Goal: Task Accomplishment & Management: Manage account settings

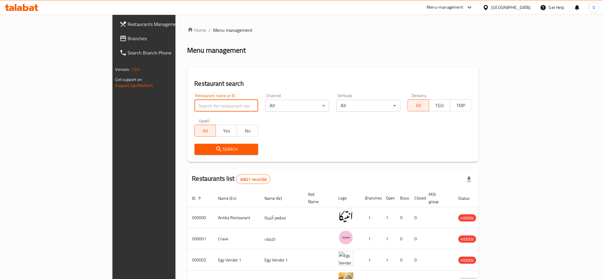
click at [199, 106] on input "search" at bounding box center [226, 106] width 64 height 12
paste input "Sharawy"
type input "Sharawy"
click button "Search" at bounding box center [226, 149] width 64 height 11
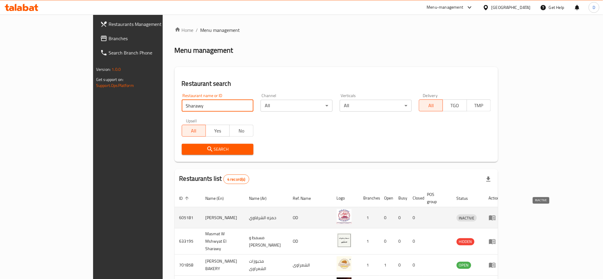
scroll to position [38, 0]
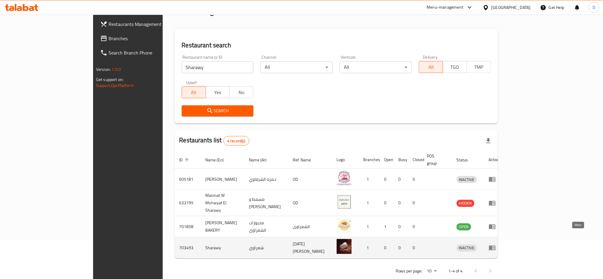
click at [496, 244] on icon "enhanced table" at bounding box center [492, 247] width 7 height 7
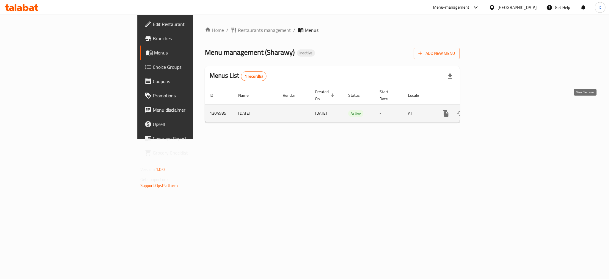
click at [491, 111] on icon "enhanced table" at bounding box center [488, 113] width 5 height 5
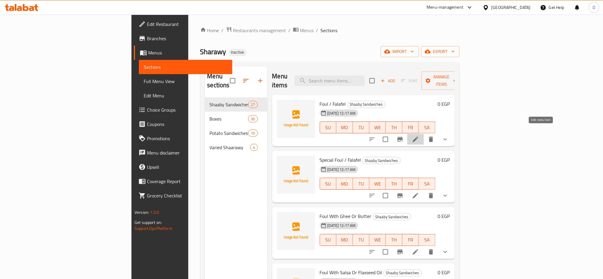
click at [419, 136] on icon at bounding box center [415, 139] width 7 height 7
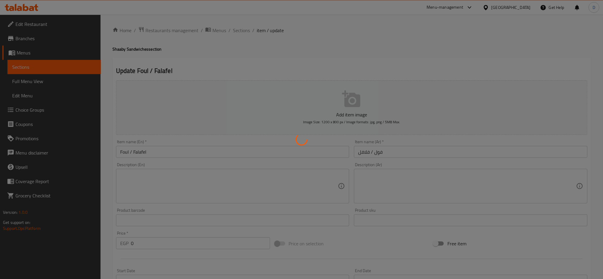
type input "اختيارك من :"
type input "1"
type input "اختيارك من :"
type input "1"
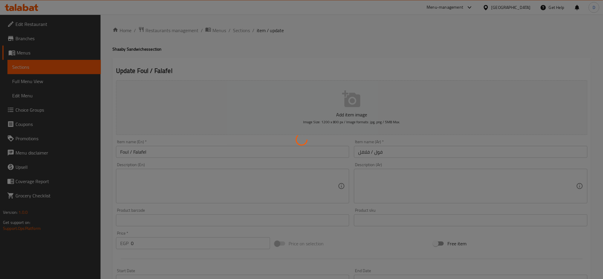
type input "1"
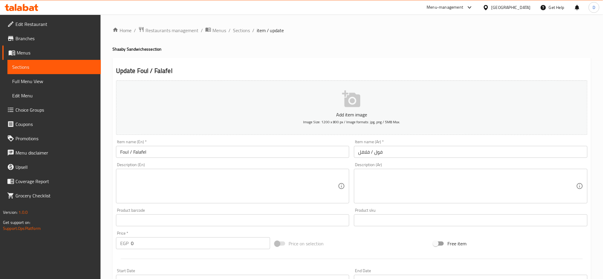
paste textarea "فول أو فلافل طازجة مع الخضار والطحينة"
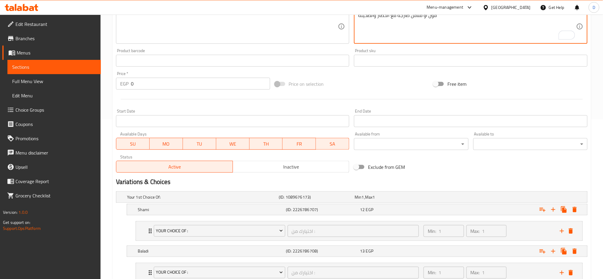
scroll to position [203, 0]
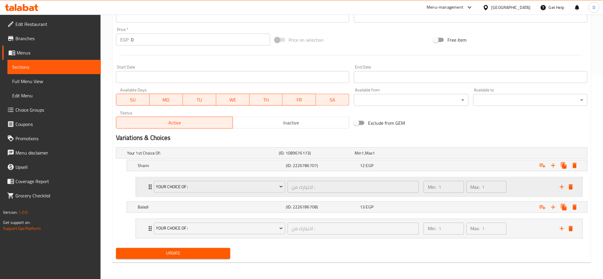
click at [422, 195] on div "Min: 1 ​ Max: 1 ​" at bounding box center [488, 186] width 136 height 19
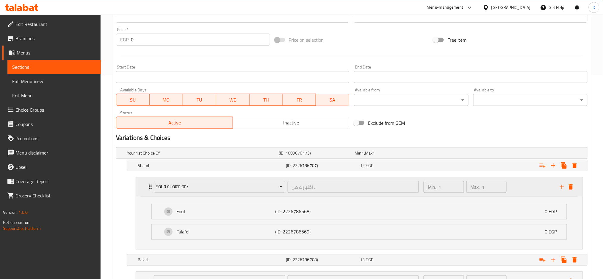
scroll to position [0, 0]
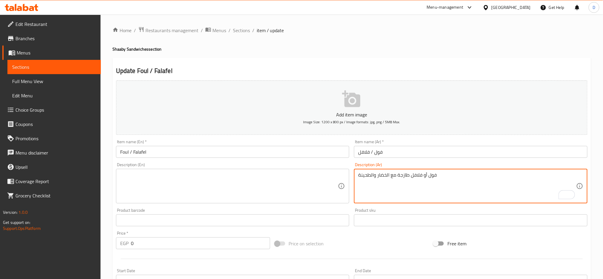
type textarea "فول أو فلافل طازجة مع الخضار والطحينة"
click at [239, 197] on textarea at bounding box center [229, 186] width 218 height 28
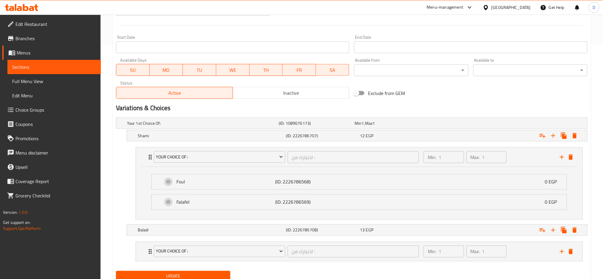
scroll to position [256, 0]
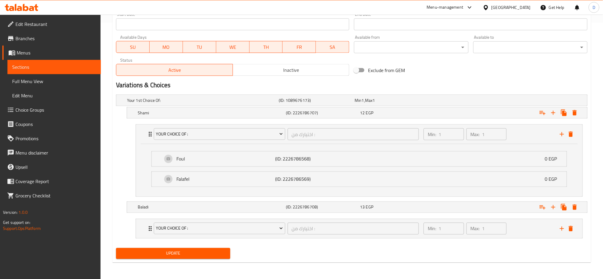
type textarea "foul or falafel fresh with vegetables and tahini"
click at [215, 258] on button "Update" at bounding box center [173, 253] width 114 height 11
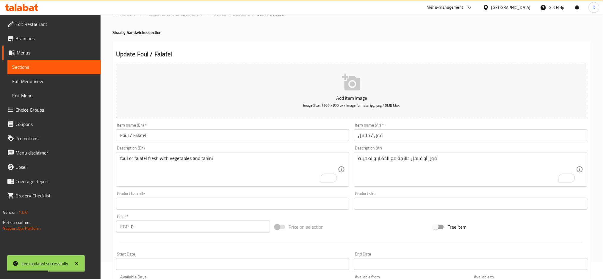
scroll to position [0, 0]
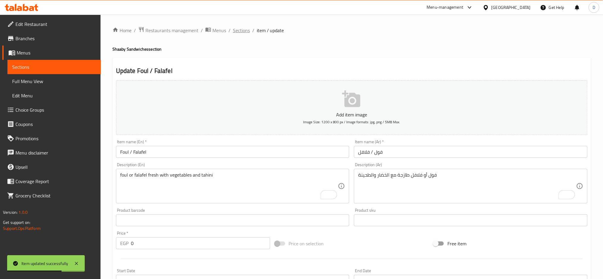
click at [241, 34] on span "Sections" at bounding box center [241, 30] width 17 height 7
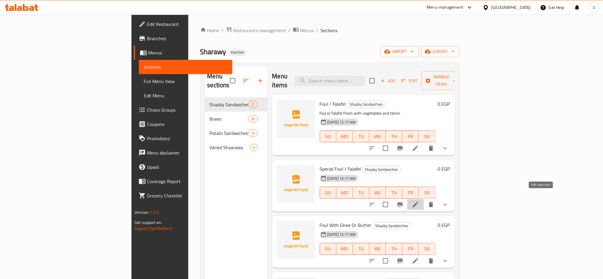
click at [418, 202] on icon at bounding box center [415, 204] width 5 height 5
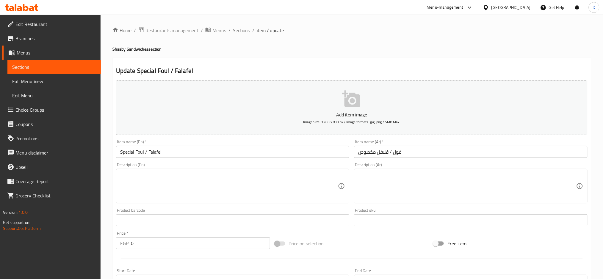
click at [450, 183] on textarea at bounding box center [467, 186] width 218 height 28
paste textarea "فول أو فلافل مع إضافات مميز"
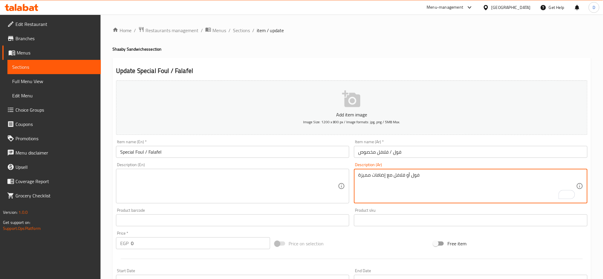
click at [450, 183] on textarea "فول أو فلافل مع إضافات مميزة" at bounding box center [467, 186] width 218 height 28
type textarea "فول أو فلافل مع إضافات مميزة"
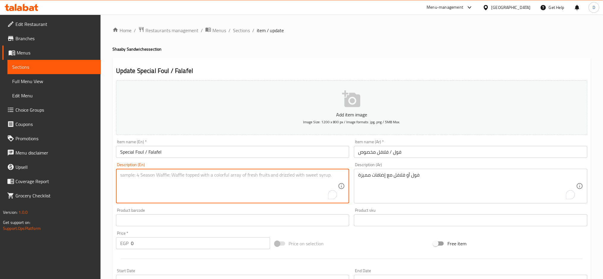
click at [198, 190] on textarea "To enrich screen reader interactions, please activate Accessibility in Grammarl…" at bounding box center [229, 186] width 218 height 28
paste textarea "Foul or falafel with special toppings"
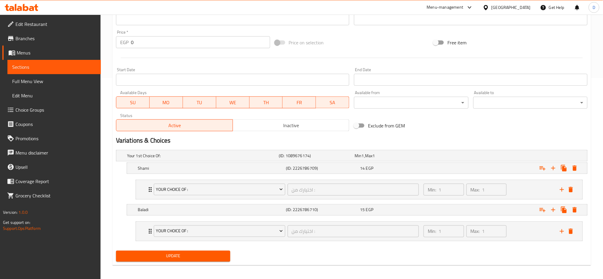
scroll to position [203, 0]
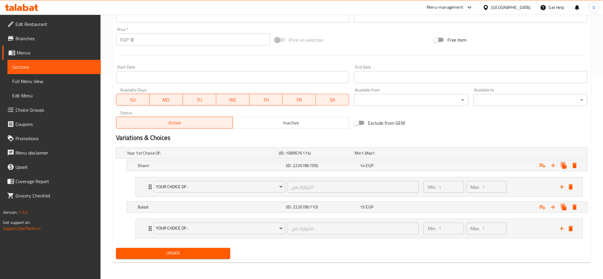
type textarea "Foul or falafel with special toppings"
click at [204, 257] on button "Update" at bounding box center [173, 253] width 114 height 11
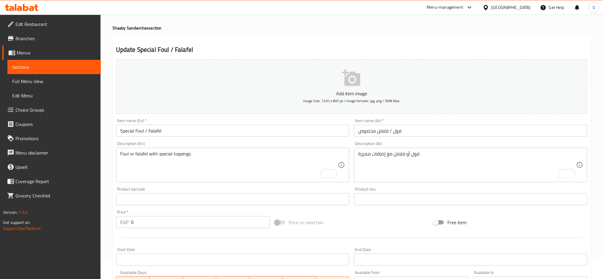
scroll to position [0, 0]
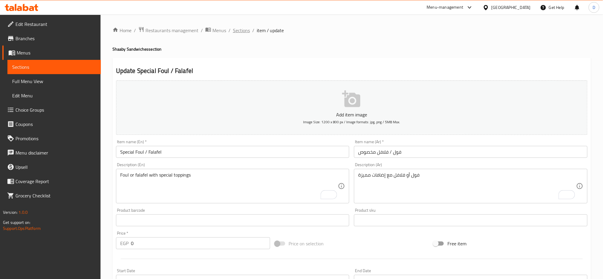
click at [242, 32] on span "Sections" at bounding box center [241, 30] width 17 height 7
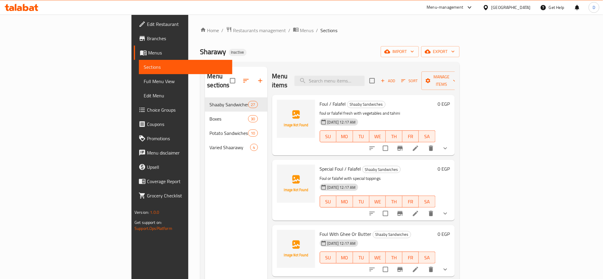
scroll to position [74, 0]
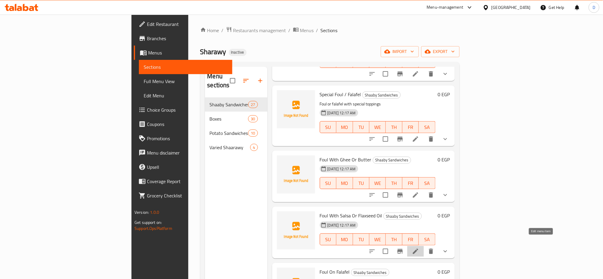
click at [419, 247] on icon at bounding box center [415, 250] width 7 height 7
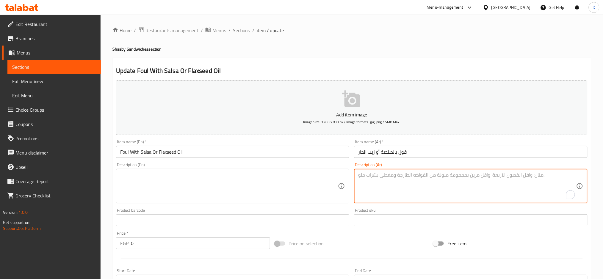
click at [437, 182] on textarea "To enrich screen reader interactions, please activate Accessibility in Grammarl…" at bounding box center [467, 186] width 218 height 28
paste textarea "فول مطبوخ بصلصة الطماطم أو بزيت حار"
type textarea "فول مطبوخ بصلصة الطماطم أو بزيت حار"
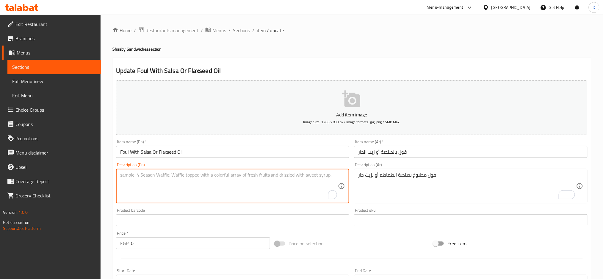
click at [170, 178] on textarea "To enrich screen reader interactions, please activate Accessibility in Grammarl…" at bounding box center [229, 186] width 218 height 28
paste textarea "Beans cooked in tomato sauce or hot oil"
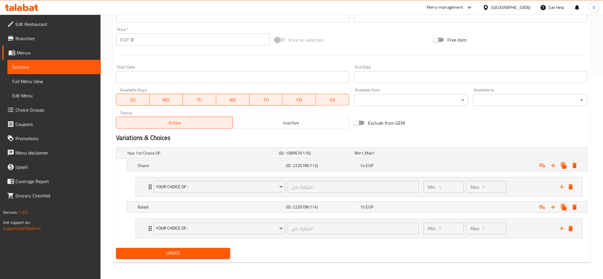
type textarea "Beans cooked in tomato sauce or hot oil"
click at [214, 258] on button "Update" at bounding box center [173, 253] width 114 height 11
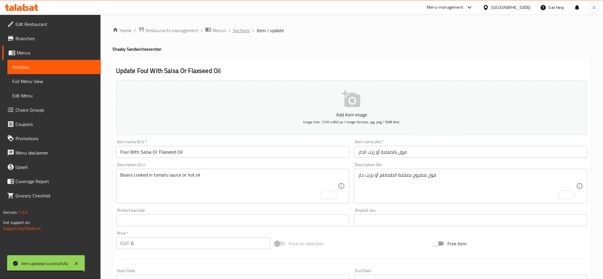
click at [243, 29] on span "Sections" at bounding box center [241, 30] width 17 height 7
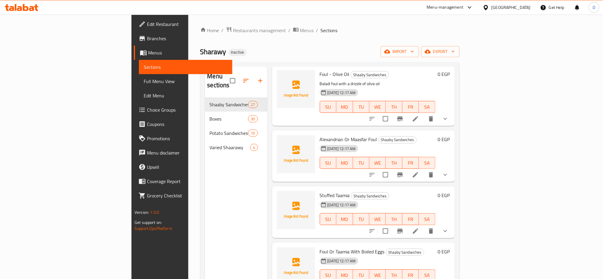
scroll to position [370, 0]
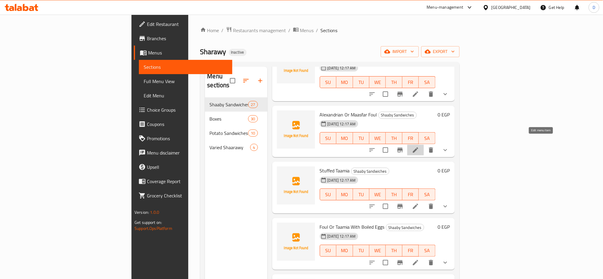
click at [419, 146] on icon at bounding box center [415, 149] width 7 height 7
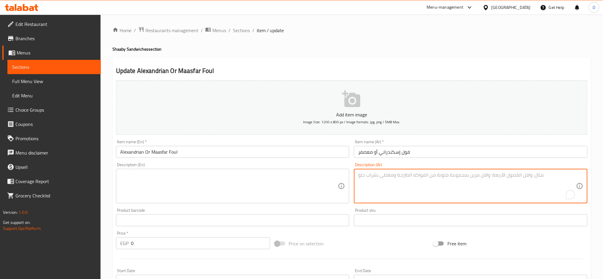
click at [420, 194] on textarea "To enrich screen reader interactions, please activate Accessibility in Grammarl…" at bounding box center [467, 186] width 218 height 28
paste textarea "فول بتتبيلة خاصة على الطريقة الإسكندراني"
type textarea "فول بتتبيلة خاصة على الطريقة الإسكندراني"
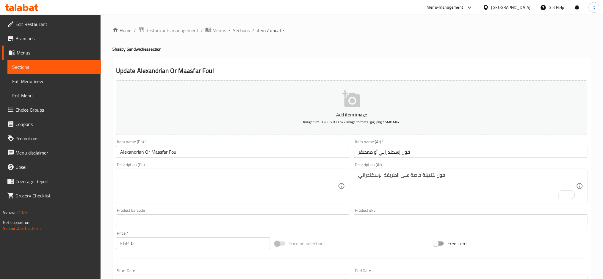
click at [160, 171] on div "Description (En)" at bounding box center [232, 186] width 233 height 34
paste textarea "Fava beans with a special marinade, Alexandrian style"
type textarea "Fava beans with a special marinade, Alexandrian style"
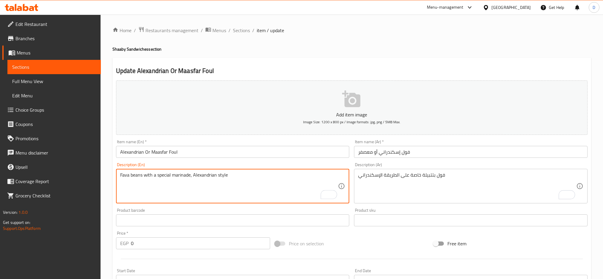
click at [172, 153] on input "Alexandrian Or Maasfar Foul" at bounding box center [232, 152] width 233 height 12
drag, startPoint x: 143, startPoint y: 175, endPoint x: 107, endPoint y: 174, distance: 35.7
paste textarea "oul"
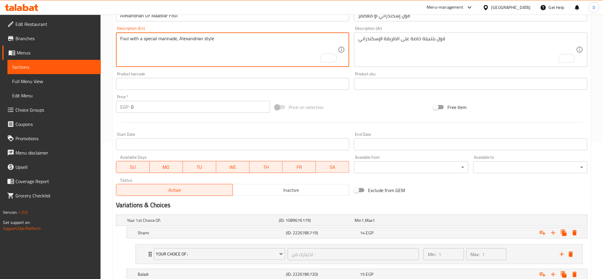
scroll to position [203, 0]
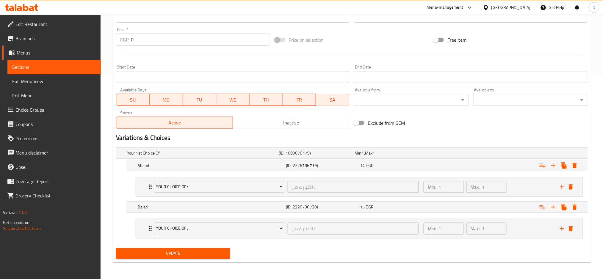
type textarea "Foul with a special marinade, Alexandrian style"
click at [217, 252] on span "Update" at bounding box center [173, 253] width 105 height 7
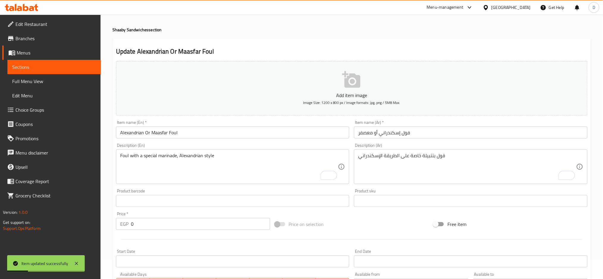
scroll to position [0, 0]
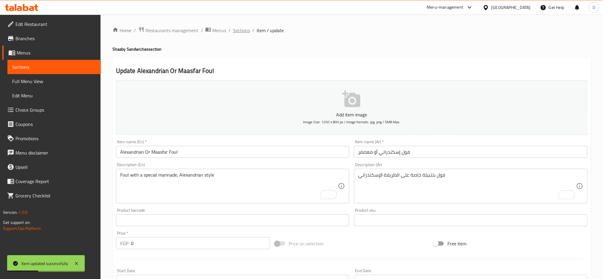
click at [237, 29] on span "Sections" at bounding box center [241, 30] width 17 height 7
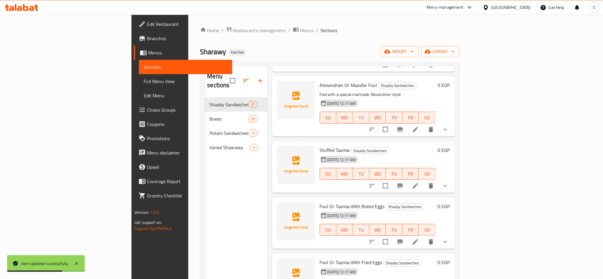
scroll to position [406, 0]
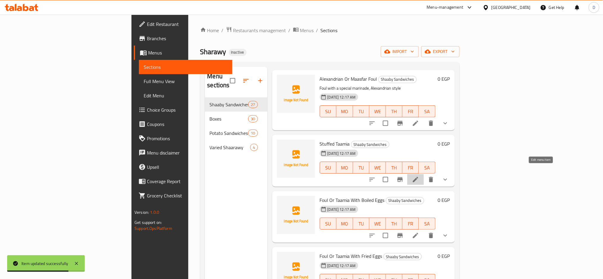
click at [418, 177] on icon at bounding box center [415, 179] width 5 height 5
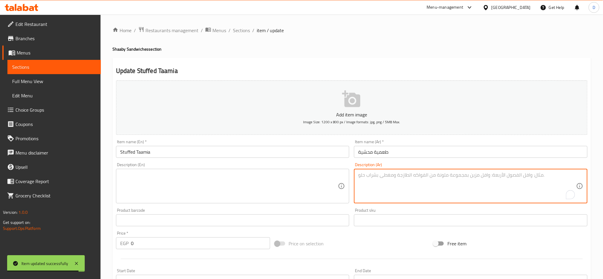
click at [417, 184] on textarea "To enrich screen reader interactions, please activate Accessibility in Grammarl…" at bounding box center [467, 186] width 218 height 28
paste textarea "قراص فلافل محشوة بالخضار"
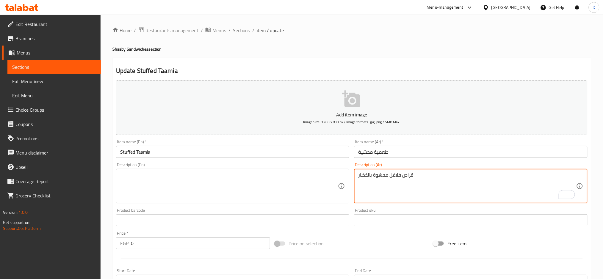
type textarea "قراص فلافل محشوة بالخضار"
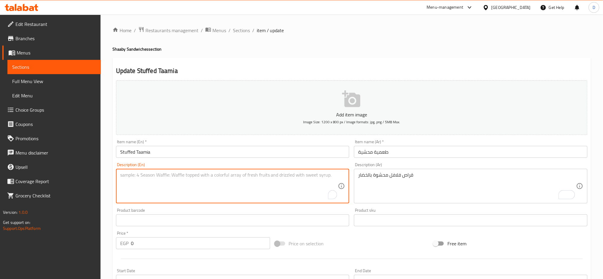
click at [161, 178] on textarea "To enrich screen reader interactions, please activate Accessibility in Grammarl…" at bounding box center [229, 186] width 218 height 28
paste textarea "Falafel discs stuffed with vegetables"
click at [141, 175] on textarea "Falafel discs stuffed with vegetables" at bounding box center [229, 186] width 218 height 28
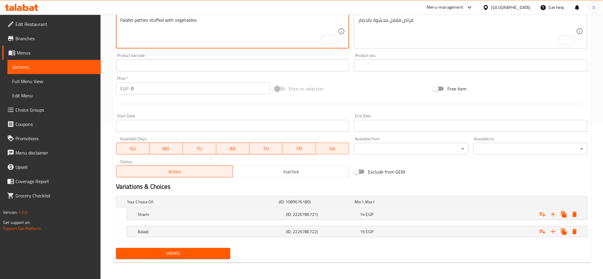
type textarea "Falafel patties stuffed with vegetables"
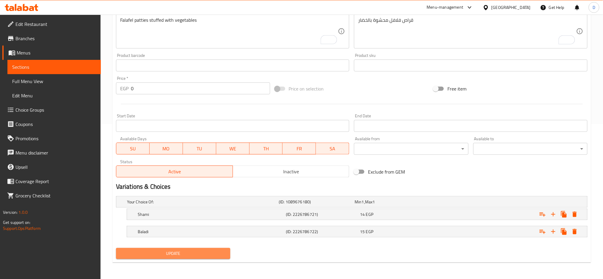
click at [211, 254] on span "Update" at bounding box center [173, 253] width 105 height 7
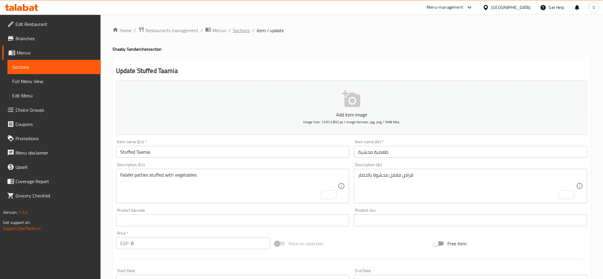
click at [246, 32] on span "Sections" at bounding box center [241, 30] width 17 height 7
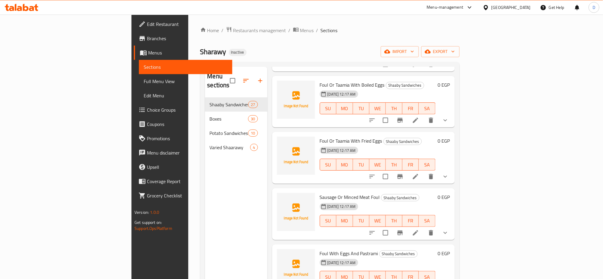
scroll to position [537, 0]
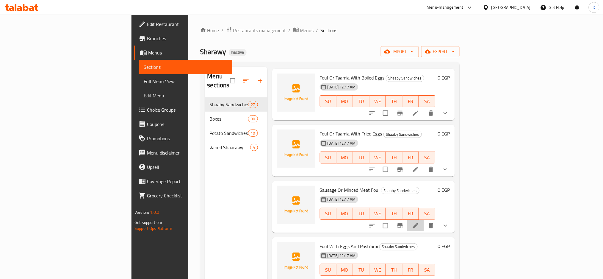
click at [424, 220] on li at bounding box center [415, 225] width 17 height 11
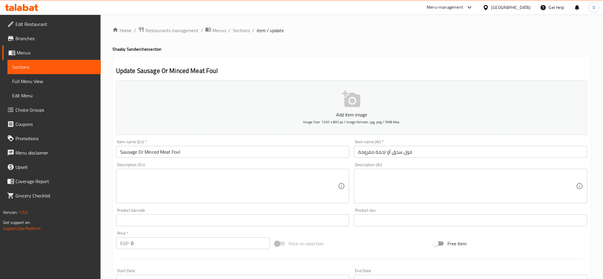
click at [379, 188] on textarea at bounding box center [467, 186] width 218 height 28
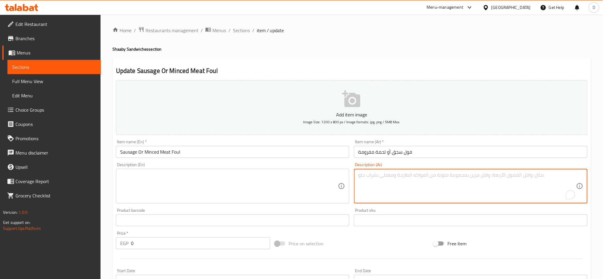
paste textarea "فول مع حشوة سجق أو لحمة"
type textarea "فول مع حشوة سجق أو لحمة"
click at [155, 185] on textarea at bounding box center [229, 186] width 218 height 28
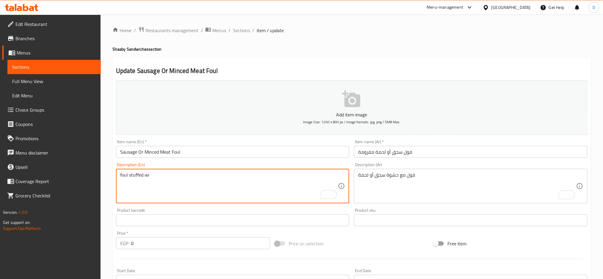
click at [156, 178] on textarea "foul stuffed wi" at bounding box center [229, 186] width 218 height 28
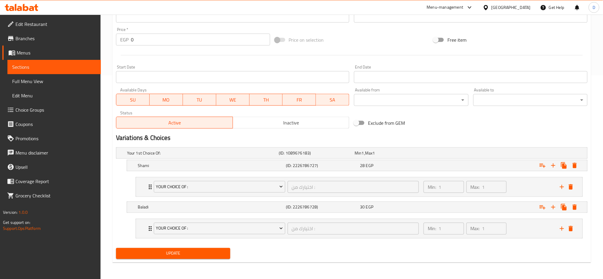
type textarea "foul stuffed with sausage or meat"
click at [164, 253] on span "Update" at bounding box center [173, 253] width 105 height 7
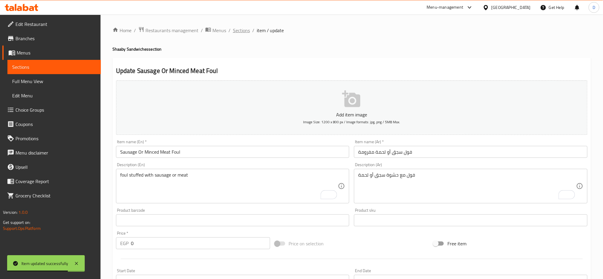
click at [240, 28] on span "Sections" at bounding box center [241, 30] width 17 height 7
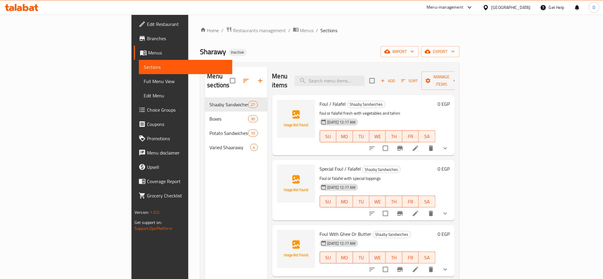
click at [433, 193] on div "SU MO TU WE TH FR SA" at bounding box center [377, 201] width 120 height 17
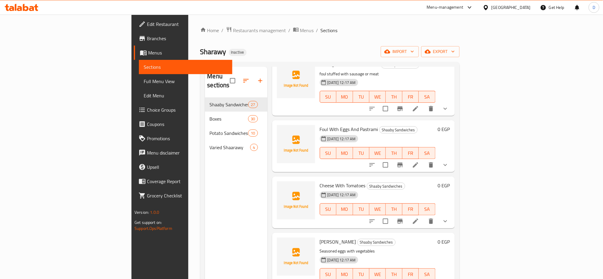
scroll to position [675, 0]
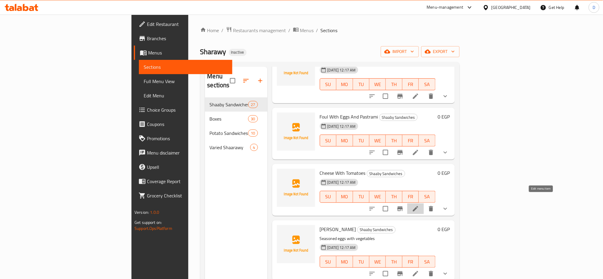
click at [418, 206] on icon at bounding box center [415, 208] width 5 height 5
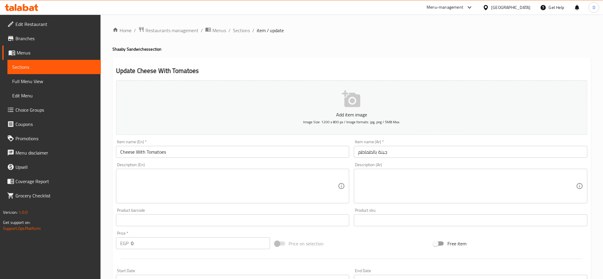
click at [436, 180] on textarea at bounding box center [467, 186] width 218 height 28
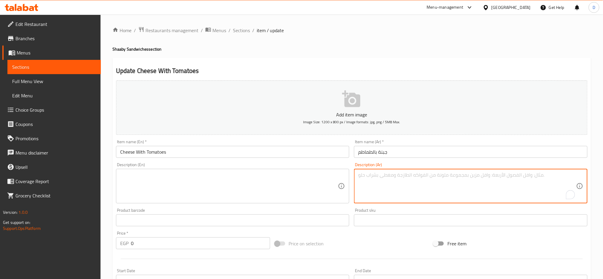
paste textarea "جبنة بيضاء مع طماطم"
type textarea "جبنة بيضاء مع طماطم"
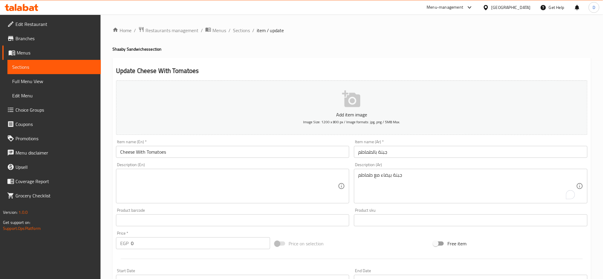
click at [273, 169] on div "Description (En)" at bounding box center [232, 186] width 233 height 34
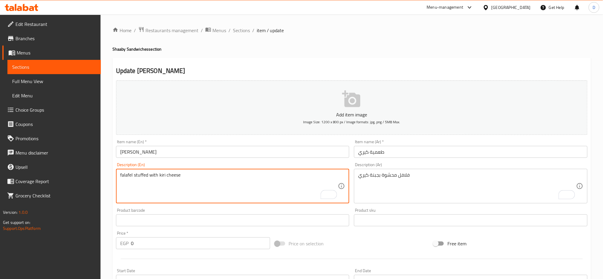
scroll to position [155, 0]
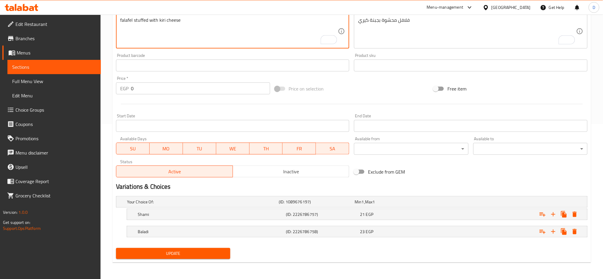
type textarea "falafel stuffed with kiri cheese"
click at [214, 247] on div "Update" at bounding box center [173, 253] width 119 height 16
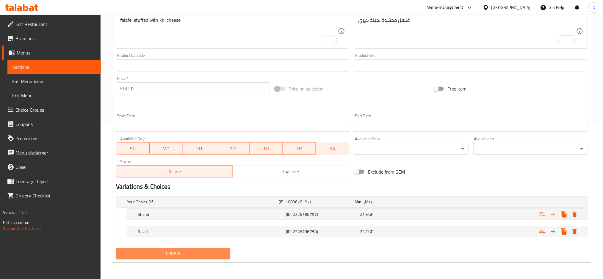
click at [212, 252] on span "Update" at bounding box center [173, 253] width 105 height 7
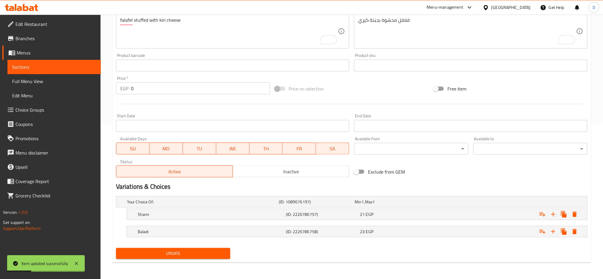
scroll to position [0, 0]
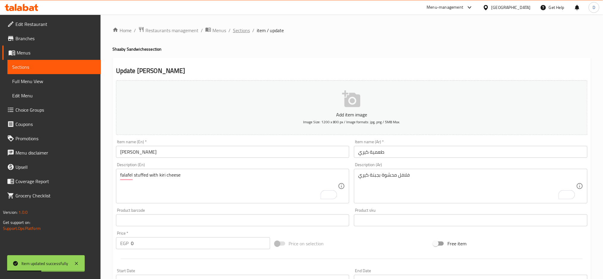
click at [240, 28] on span "Sections" at bounding box center [241, 30] width 17 height 7
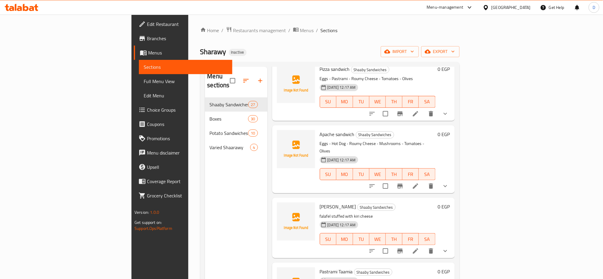
scroll to position [73, 0]
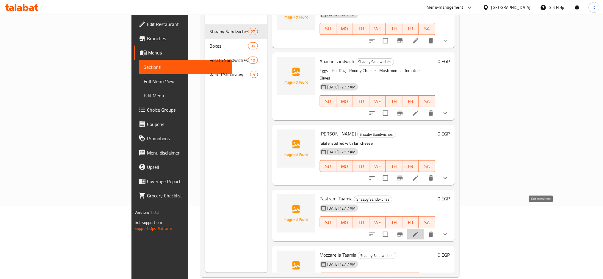
click at [419, 230] on icon at bounding box center [415, 233] width 7 height 7
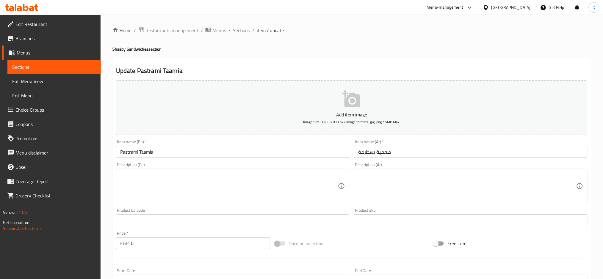
click at [385, 184] on textarea at bounding box center [467, 186] width 218 height 28
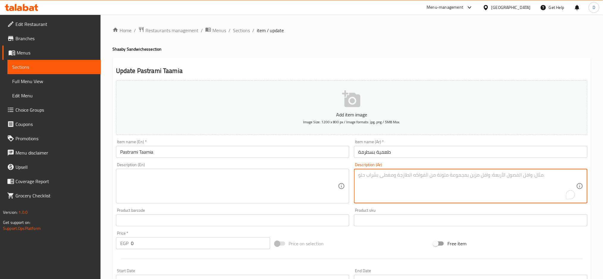
paste textarea "فلافل محشوة بشرائح بسطرمة"
type textarea "فلافل محشوة بشرائح بسطرمة"
click at [240, 187] on textarea at bounding box center [229, 186] width 218 height 28
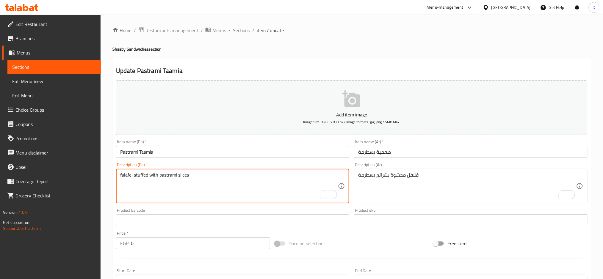
scroll to position [155, 0]
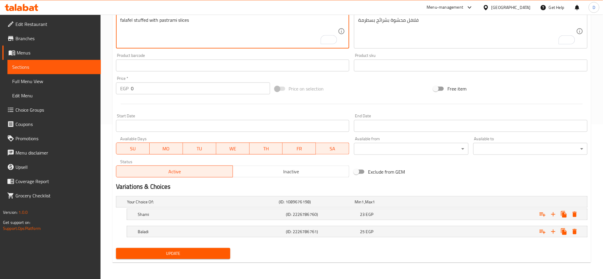
type textarea "falafel stuffed with pastrami slices"
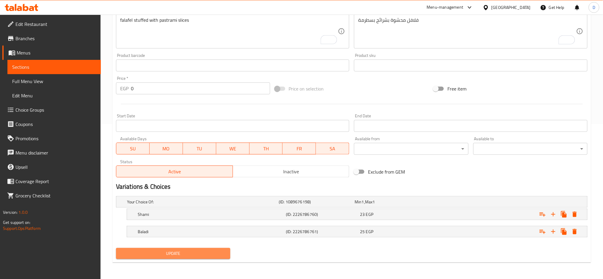
click at [200, 251] on span "Update" at bounding box center [173, 253] width 105 height 7
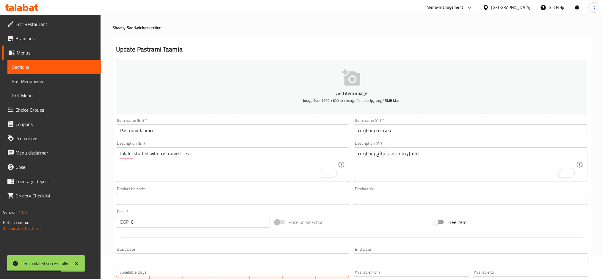
scroll to position [0, 0]
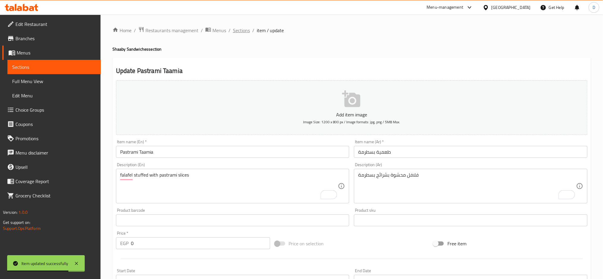
click at [240, 31] on span "Sections" at bounding box center [241, 30] width 17 height 7
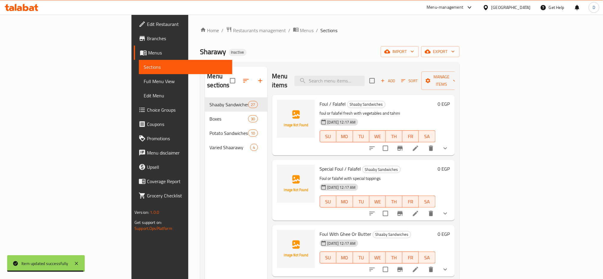
scroll to position [83, 0]
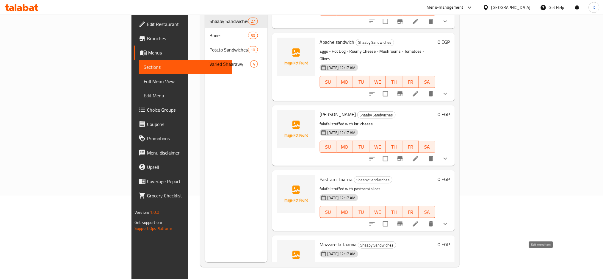
click at [419, 276] on icon at bounding box center [415, 279] width 7 height 7
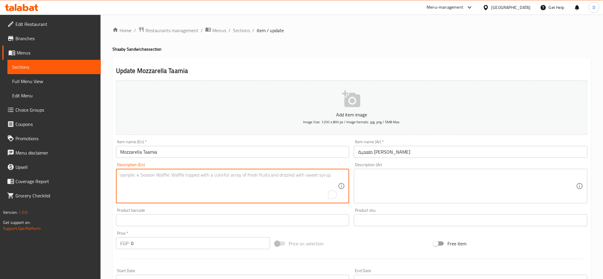
click at [261, 189] on textarea "To enrich screen reader interactions, please activate Accessibility in Grammarl…" at bounding box center [229, 186] width 218 height 28
paste textarea "فلافل محشوة بجبنة موتزاريلا سايحة"
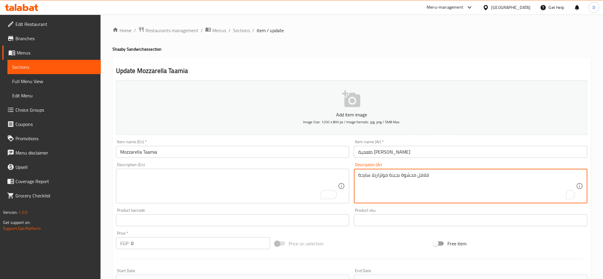
type textarea "فلافل محشوة بجبنة موتزاريلا سايحة"
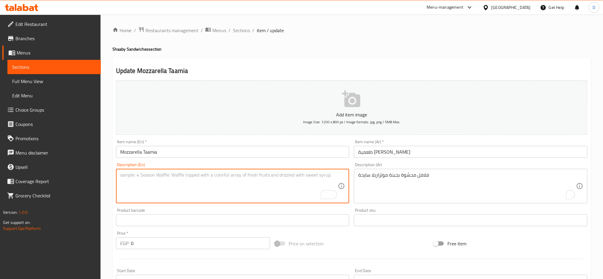
click at [264, 180] on textarea "To enrich screen reader interactions, please activate Accessibility in Grammarl…" at bounding box center [229, 186] width 218 height 28
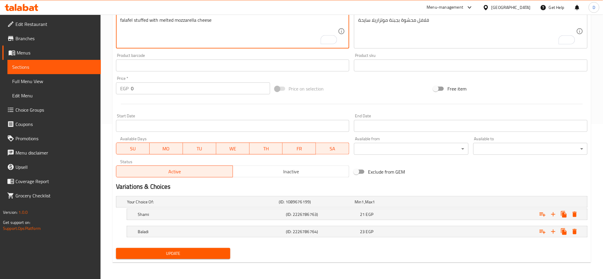
type textarea "falafel stuffed with melted mozzarella cheese"
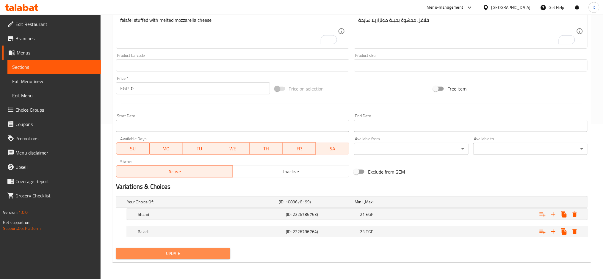
click at [199, 251] on span "Update" at bounding box center [173, 253] width 105 height 7
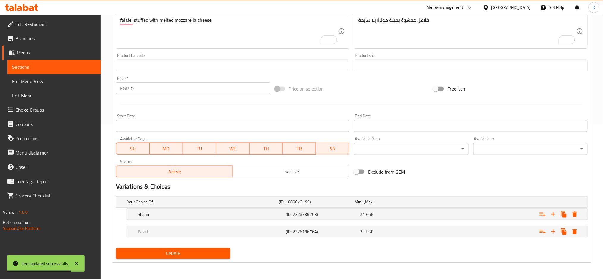
scroll to position [0, 0]
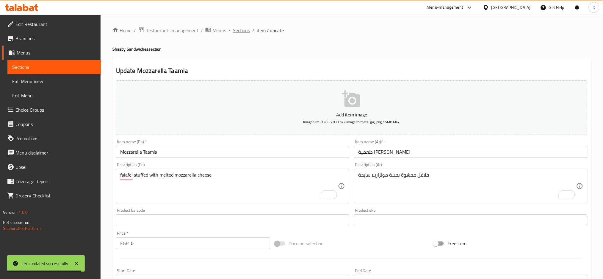
click at [243, 28] on span "Sections" at bounding box center [241, 30] width 17 height 7
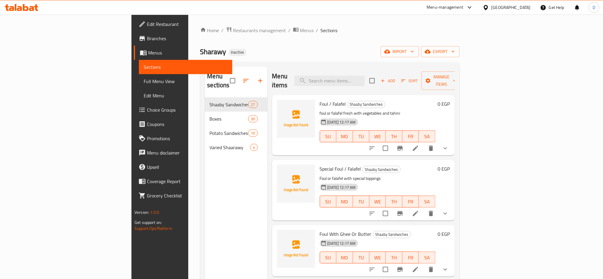
scroll to position [1321, 0]
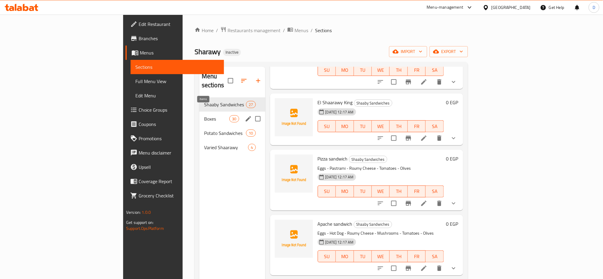
click at [230, 116] on span "30" at bounding box center [234, 119] width 9 height 6
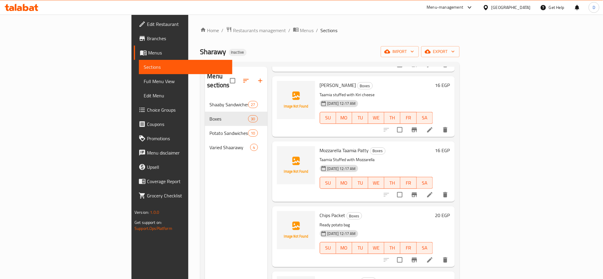
scroll to position [1561, 0]
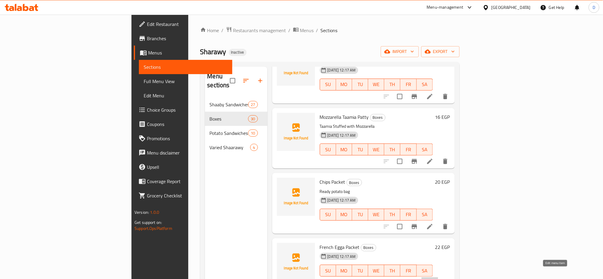
click at [433, 278] on icon at bounding box center [429, 282] width 7 height 7
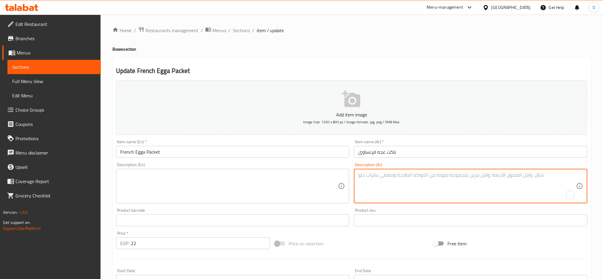
click at [401, 189] on textarea "To enrich screen reader interactions, please activate Accessibility in Grammarl…" at bounding box center [467, 186] width 218 height 28
paste textarea "عجة على الطريقة الفرنسية بخضار وجبن"
type textarea "عجة على الطريقة الفرنسية بخضار وجبن"
click at [286, 187] on textarea at bounding box center [229, 186] width 218 height 28
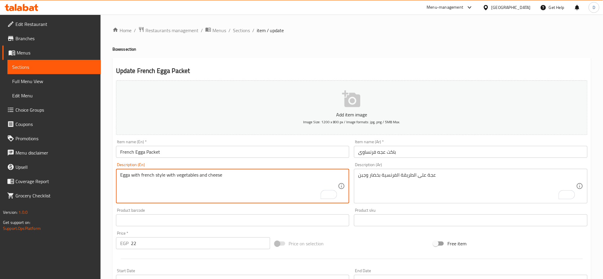
scroll to position [140, 0]
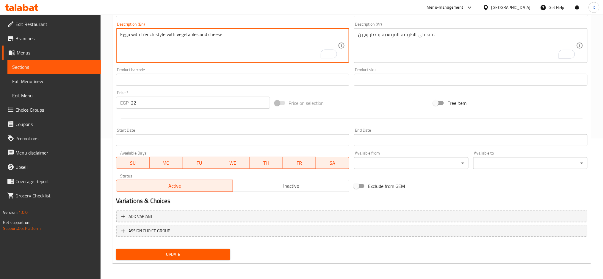
type textarea "Egga with french style with vegetables and cheese"
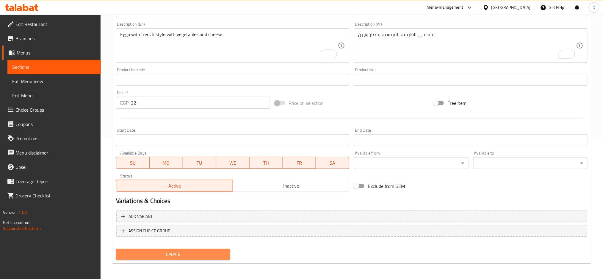
click at [208, 249] on button "Update" at bounding box center [173, 254] width 114 height 11
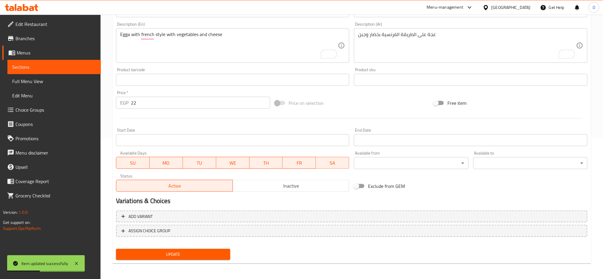
scroll to position [0, 0]
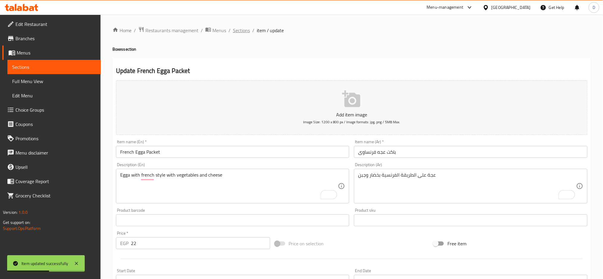
click at [236, 32] on span "Sections" at bounding box center [241, 30] width 17 height 7
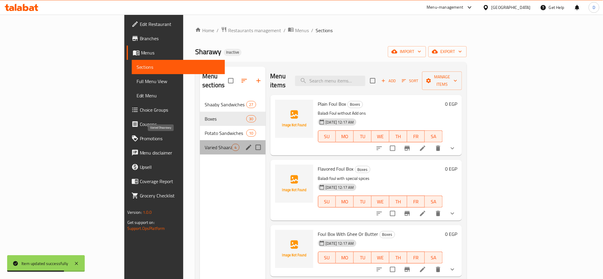
click at [205, 144] on span "Varied Shaarawy" at bounding box center [218, 147] width 27 height 7
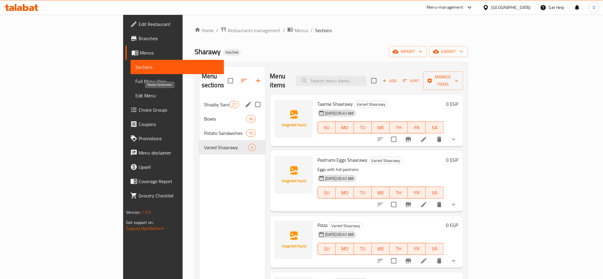
click at [204, 101] on span "Shaaby Sandwiches" at bounding box center [216, 104] width 25 height 7
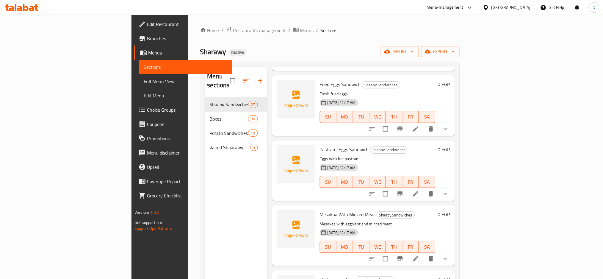
scroll to position [828, 0]
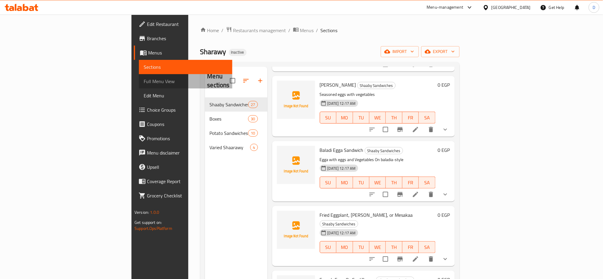
click at [144, 83] on span "Full Menu View" at bounding box center [186, 81] width 84 height 7
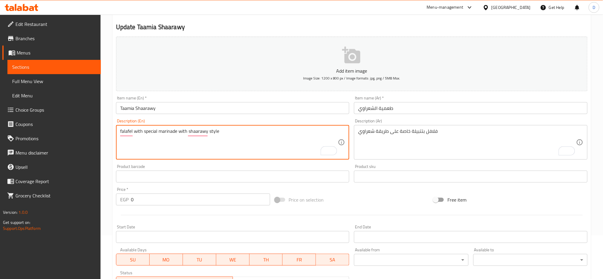
scroll to position [172, 0]
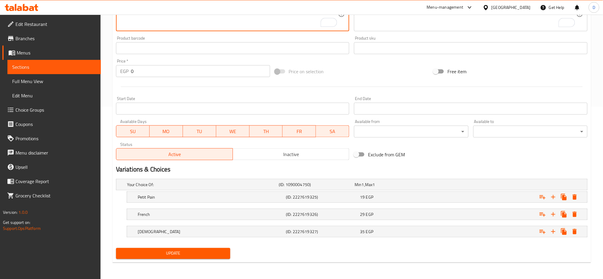
type textarea "falafel with special marinade with shaarawy style"
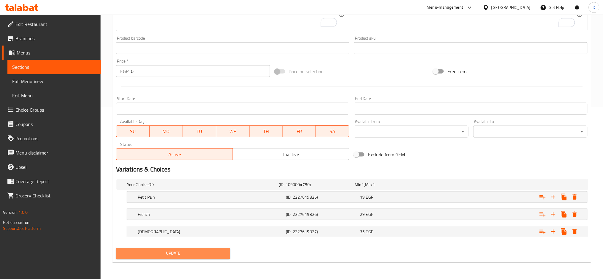
click at [171, 254] on span "Update" at bounding box center [173, 253] width 105 height 7
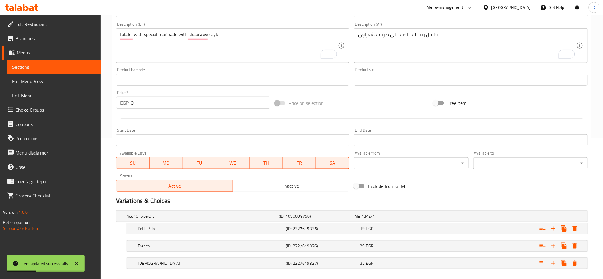
scroll to position [0, 0]
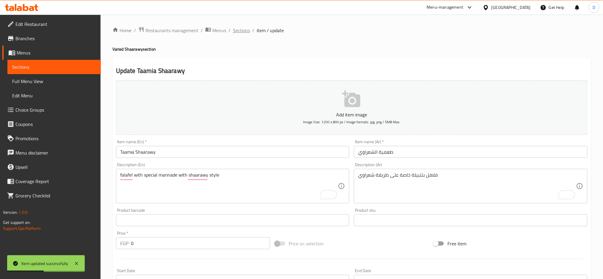
click at [240, 29] on span "Sections" at bounding box center [241, 30] width 17 height 7
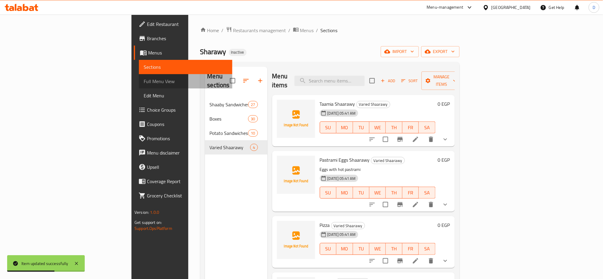
click at [139, 76] on link "Full Menu View" at bounding box center [185, 81] width 93 height 14
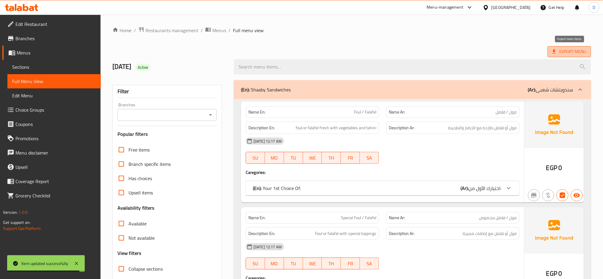
click at [569, 48] on span "Export Menu" at bounding box center [569, 51] width 34 height 7
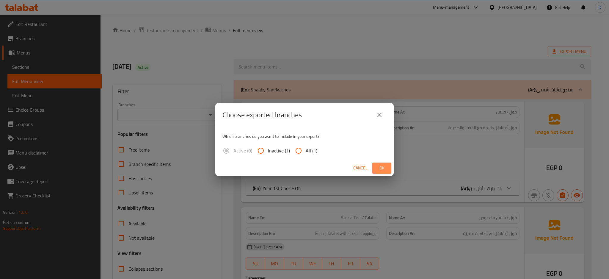
click at [386, 167] on span "Ok" at bounding box center [382, 167] width 10 height 7
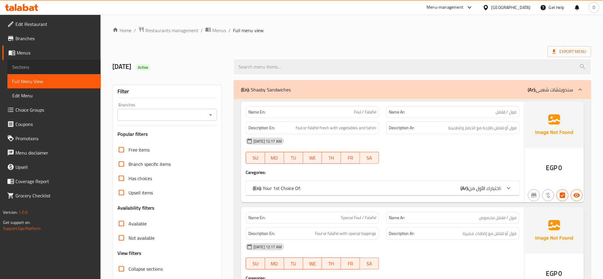
click at [32, 63] on span "Sections" at bounding box center [54, 66] width 84 height 7
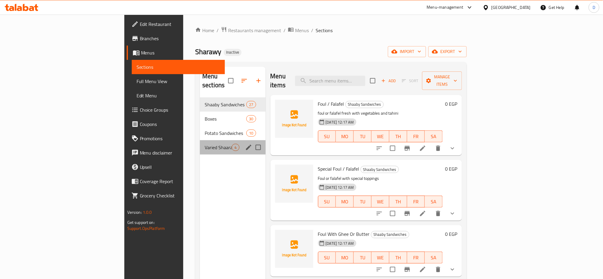
click at [200, 143] on div "Varied Shaarawy 4" at bounding box center [232, 147] width 65 height 14
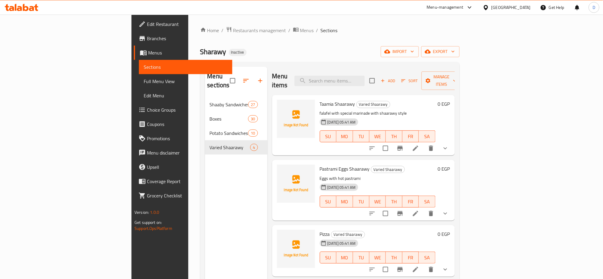
scroll to position [83, 0]
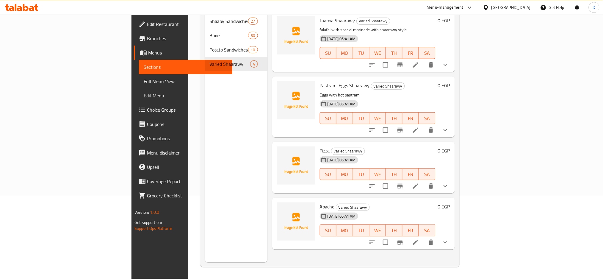
click at [320, 202] on span "Apache" at bounding box center [327, 206] width 15 height 9
copy span "Apache"
click at [320, 202] on span "Apache" at bounding box center [327, 206] width 15 height 9
click at [418, 239] on icon at bounding box center [415, 241] width 5 height 5
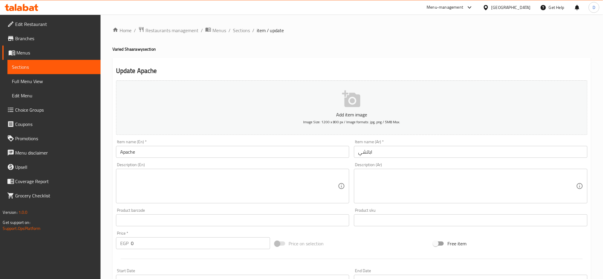
click at [210, 164] on div "Description (En) Description (En)" at bounding box center [232, 182] width 233 height 41
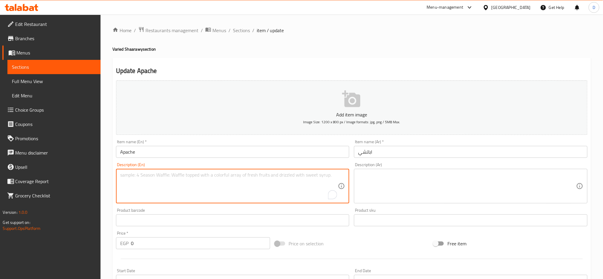
paste textarea "Bread, Eggs, Ground beef, Cheddar cheese, Tomato sauce, Green peppers, Onions"
type textarea "Bread, Eggs, Ground beef, Cheddar cheese, Tomato sauce, Green peppers, Onions"
click at [397, 193] on textarea at bounding box center [467, 186] width 218 height 28
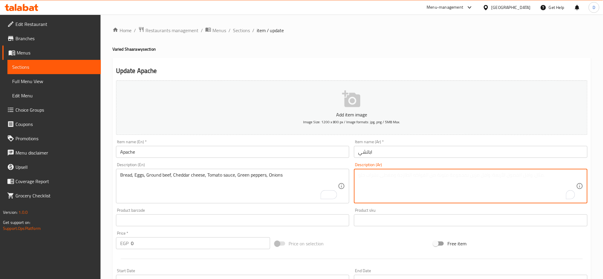
paste textarea "خبز, بيض, لحم مفروم, جبنة شيدر, صلصة طماطم, فلفل أخضر, بصل"
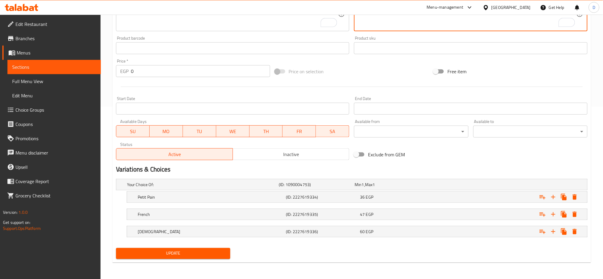
type textarea "خبز, بيض, لحم مفروم, جبنة شيدر, صلصة طماطم, فلفل أخضر, بصل"
click at [217, 250] on span "Update" at bounding box center [173, 253] width 105 height 7
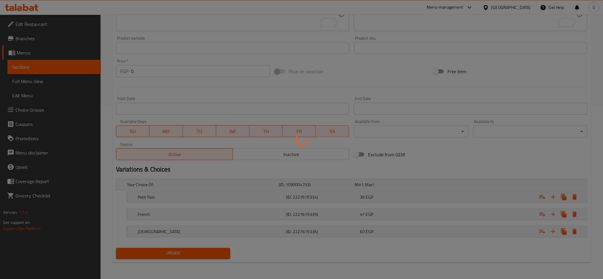
scroll to position [0, 0]
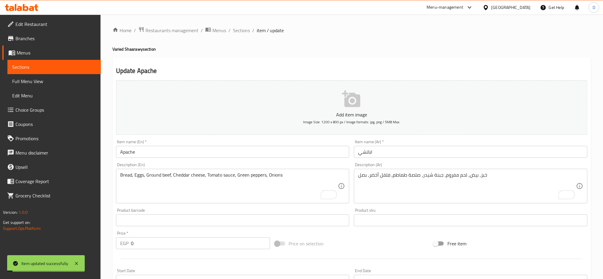
click at [242, 30] on span "Sections" at bounding box center [241, 30] width 17 height 7
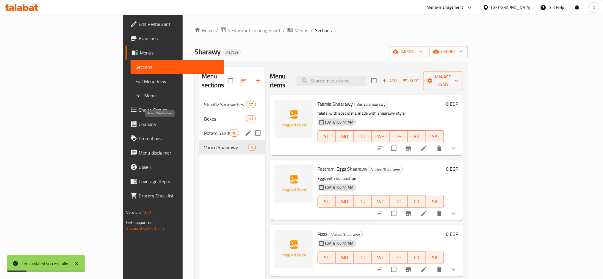
click at [204, 129] on span "Potato Sandwiches" at bounding box center [216, 132] width 25 height 7
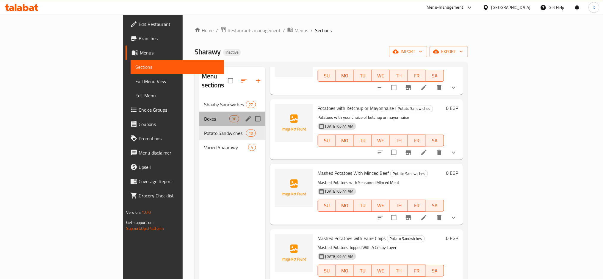
click at [199, 112] on div "Boxes 30" at bounding box center [232, 119] width 66 height 14
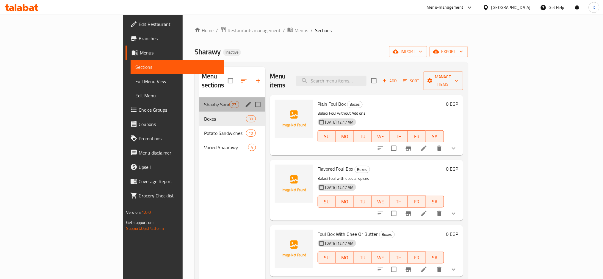
click at [199, 101] on div "Shaaby Sandwiches 27" at bounding box center [232, 104] width 66 height 14
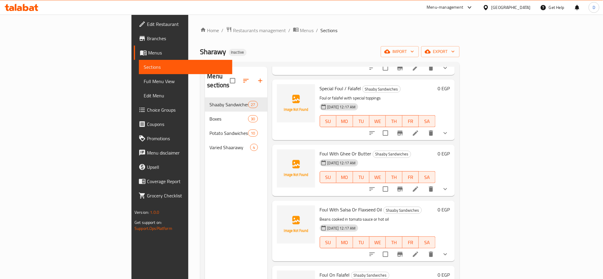
scroll to position [80, 0]
click at [317, 157] on div "[DATE] 12:17 AM" at bounding box center [332, 163] width 30 height 12
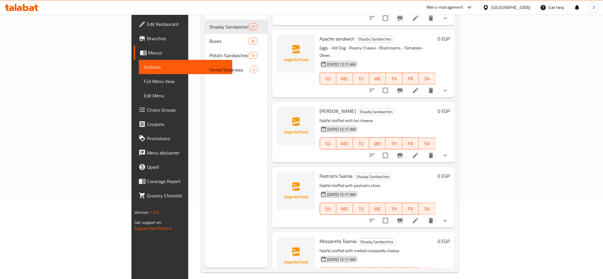
scroll to position [83, 0]
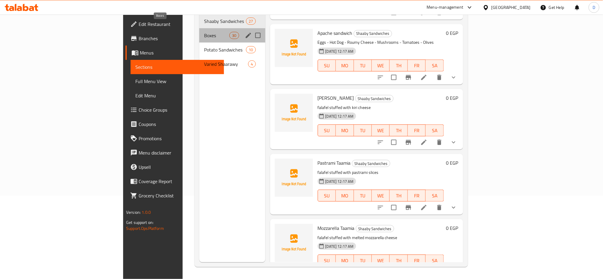
click at [204, 32] on span "Boxes" at bounding box center [216, 35] width 25 height 7
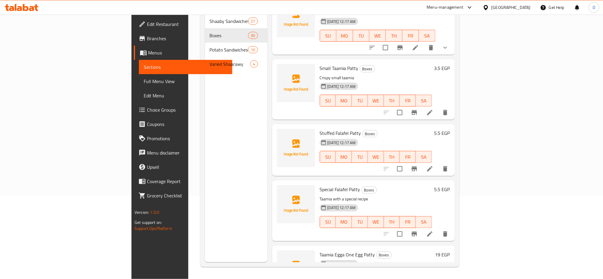
scroll to position [1098, 0]
click at [320, 129] on span "Stuffed Falafel Patty" at bounding box center [340, 133] width 41 height 9
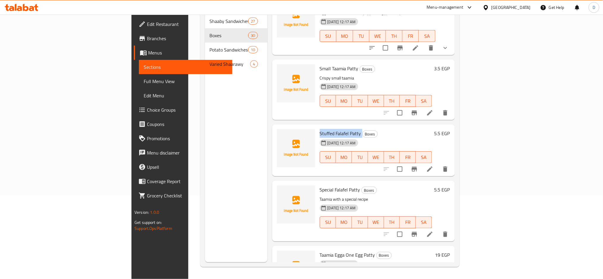
copy h6 "Stuffed Falafel Patty"
click at [433, 165] on icon at bounding box center [429, 168] width 7 height 7
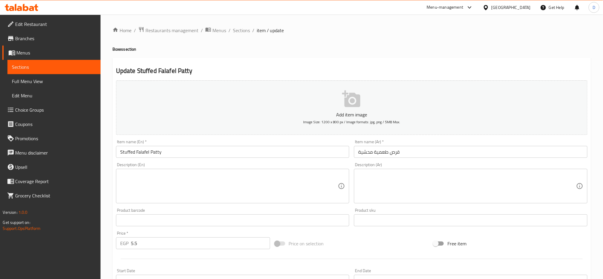
click at [217, 175] on textarea at bounding box center [229, 186] width 218 height 28
paste textarea "Crispy falafel patty filled with savory ingredients."
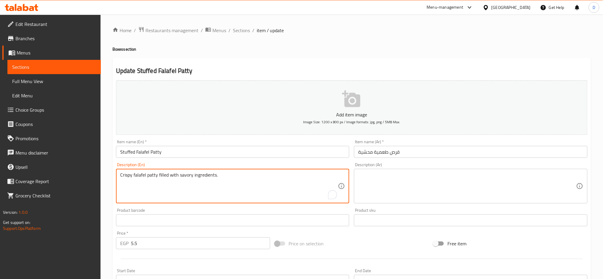
type textarea "Crispy falafel patty filled with savory ingredients."
click at [413, 192] on textarea at bounding box center [467, 186] width 218 height 28
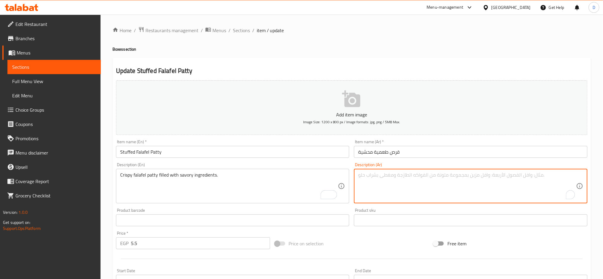
paste textarea "فطيرة فلافل مقرمشة مليئة بالمكونات مالحة."
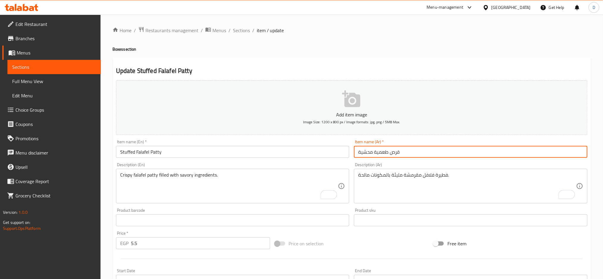
click at [395, 151] on input "قرص طعمية محشية" at bounding box center [470, 152] width 233 height 12
drag, startPoint x: 390, startPoint y: 151, endPoint x: 402, endPoint y: 150, distance: 11.9
click at [402, 150] on input "قرص طعمية محشية" at bounding box center [470, 152] width 233 height 12
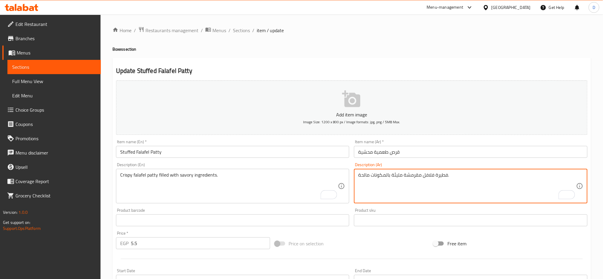
drag, startPoint x: 436, startPoint y: 175, endPoint x: 444, endPoint y: 175, distance: 7.4
click at [444, 175] on textarea "فطيرة فلافل مقرمشة مليئة بالمكونات مالحة." at bounding box center [467, 186] width 218 height 28
drag, startPoint x: 436, startPoint y: 175, endPoint x: 448, endPoint y: 175, distance: 11.6
click at [448, 175] on textarea "فطيرة فلافل مقرمشة مليئة بالمكونات مالحة." at bounding box center [467, 186] width 218 height 28
paste textarea "رص"
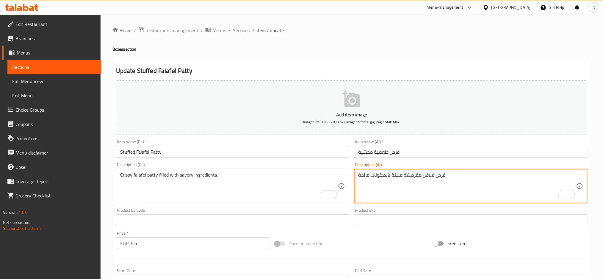
scroll to position [140, 0]
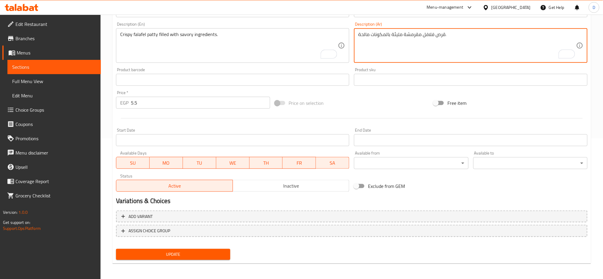
type textarea "قرص فلافل مقرمشة مليئة بالمكونات مالحة."
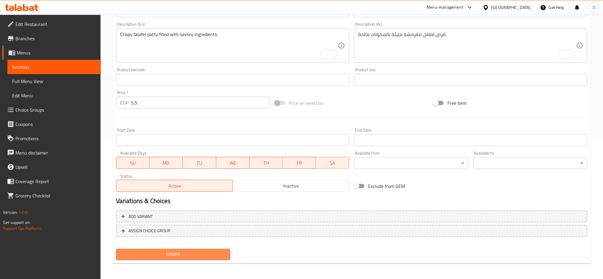
click at [214, 253] on span "Update" at bounding box center [173, 253] width 105 height 7
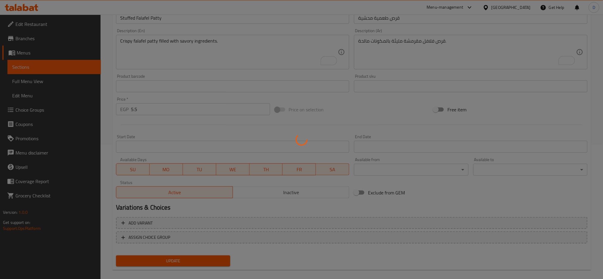
scroll to position [0, 0]
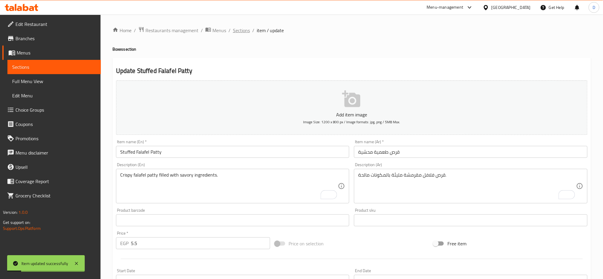
click at [245, 29] on span "Sections" at bounding box center [241, 30] width 17 height 7
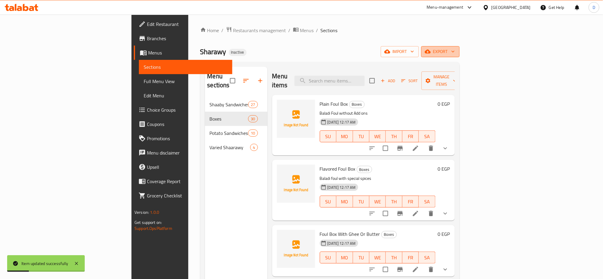
click at [455, 52] on span "export" at bounding box center [440, 51] width 29 height 7
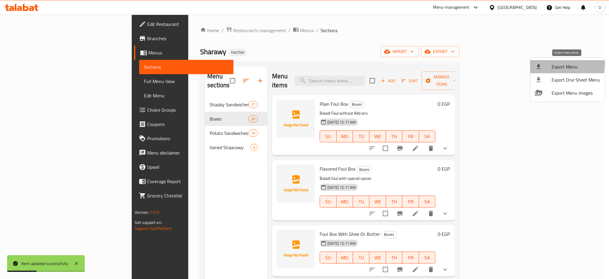
click at [557, 64] on span "Export Menu" at bounding box center [576, 66] width 48 height 7
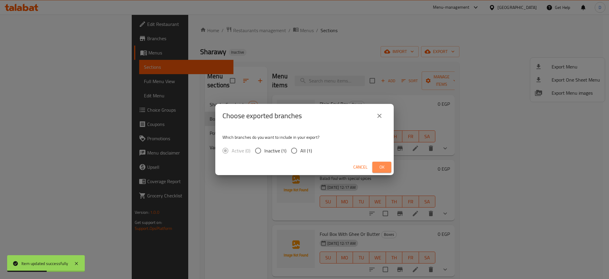
click at [388, 162] on button "Ok" at bounding box center [381, 166] width 19 height 11
